Goal: Transaction & Acquisition: Purchase product/service

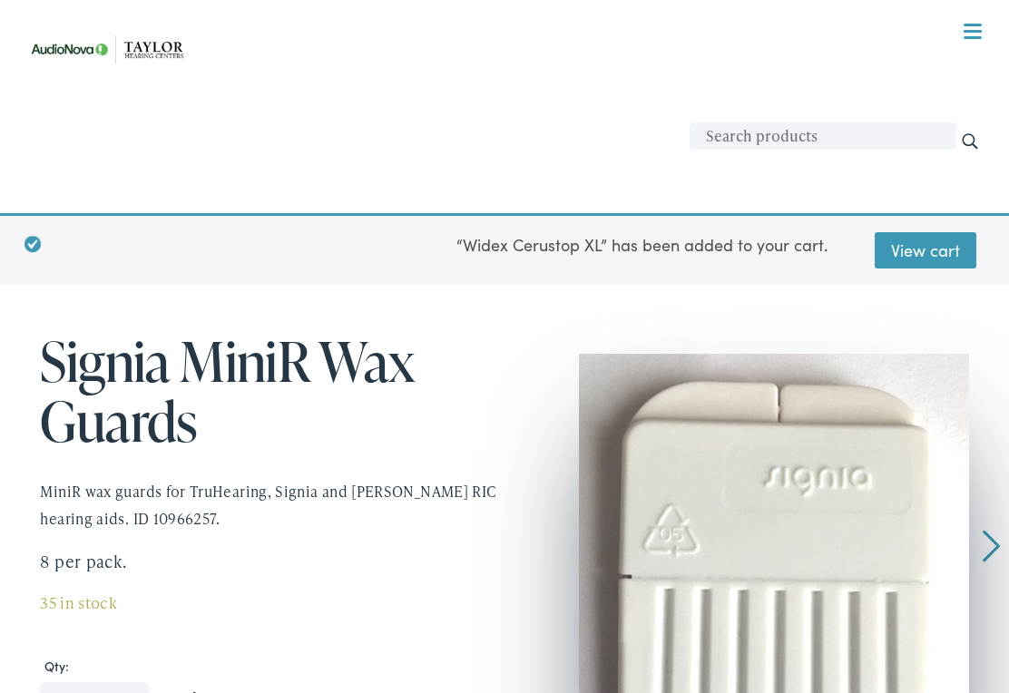
click at [935, 255] on link "View cart" at bounding box center [925, 250] width 102 height 36
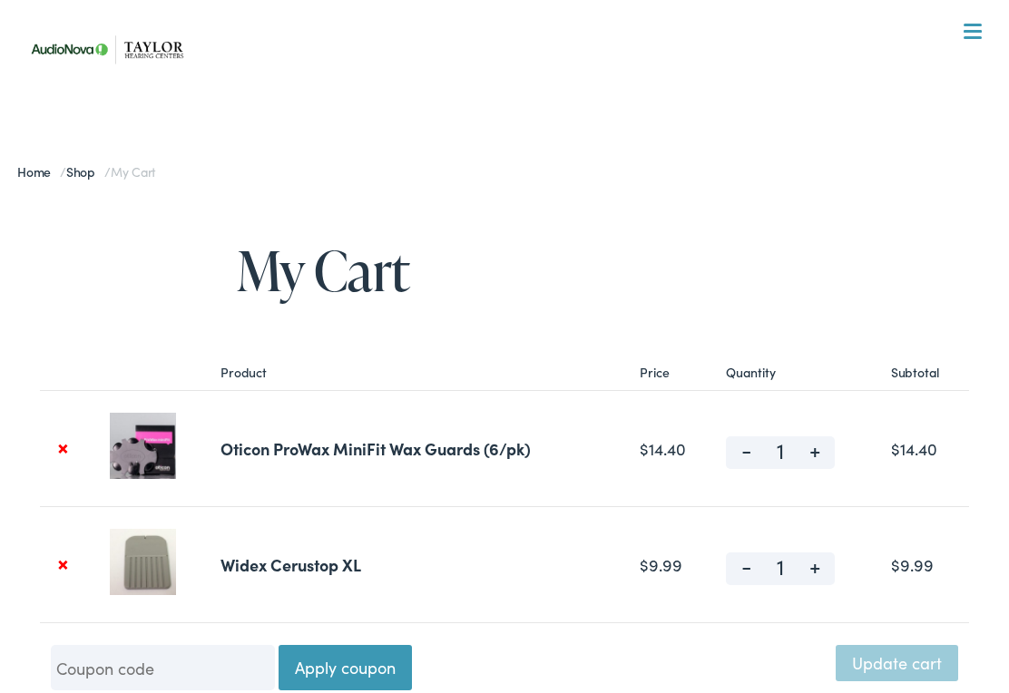
click at [71, 570] on link "×" at bounding box center [63, 564] width 24 height 24
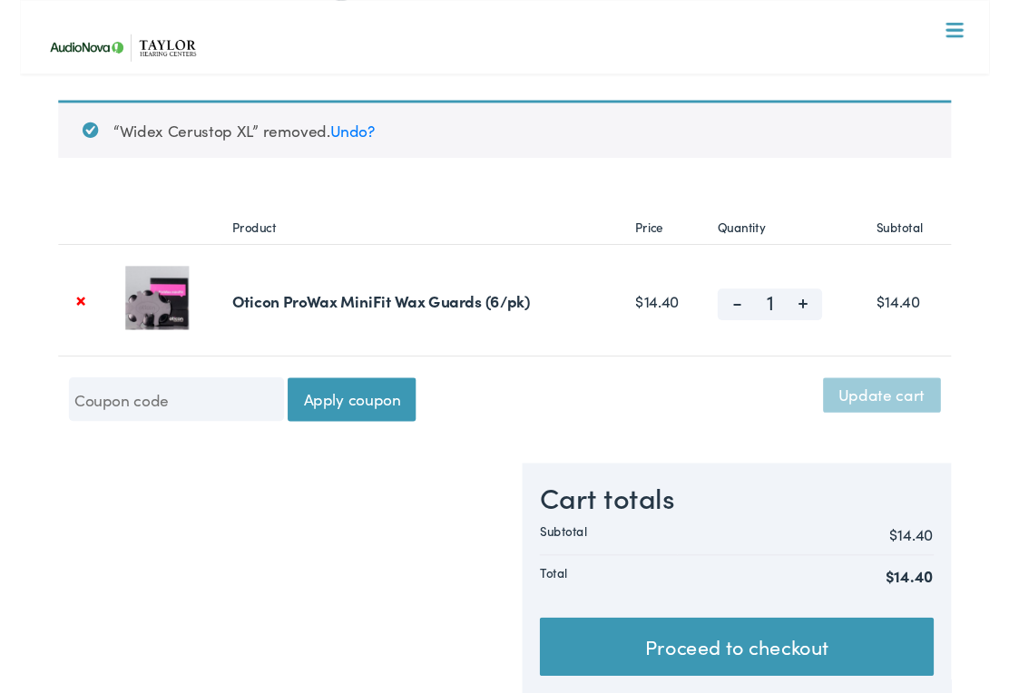
scroll to position [263, 0]
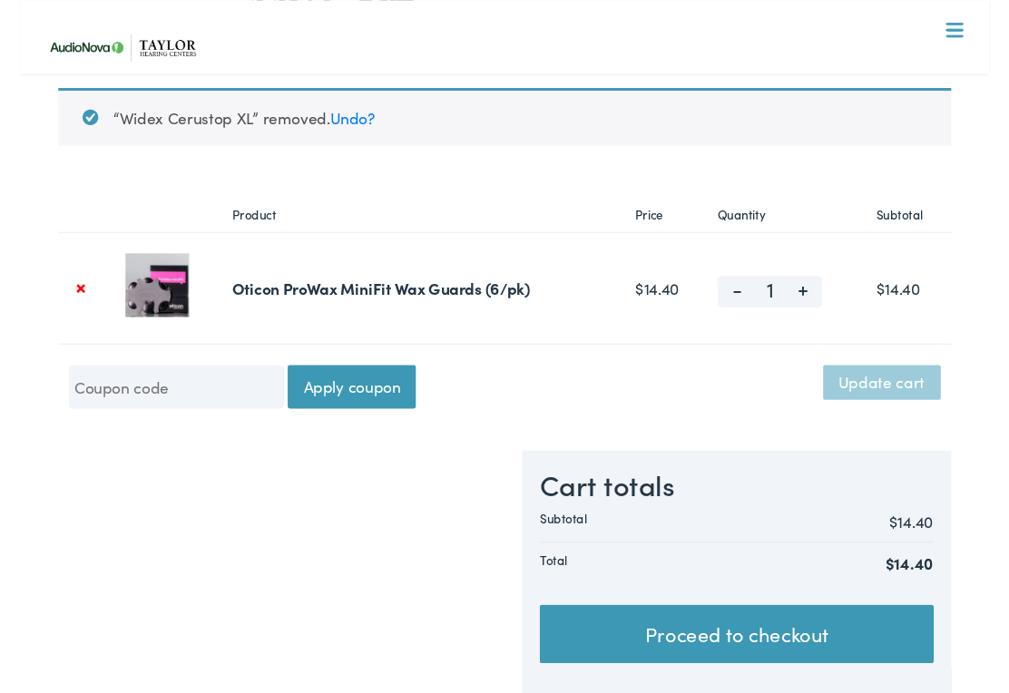
click at [74, 301] on link "×" at bounding box center [63, 299] width 24 height 24
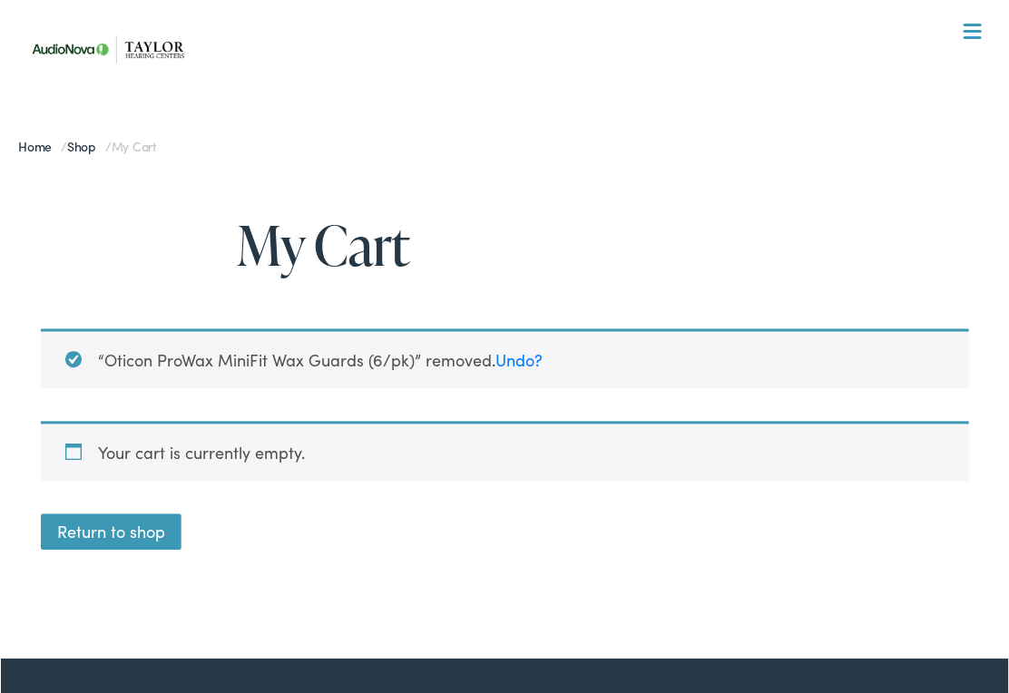
scroll to position [0, 0]
